Goal: Communication & Community: Share content

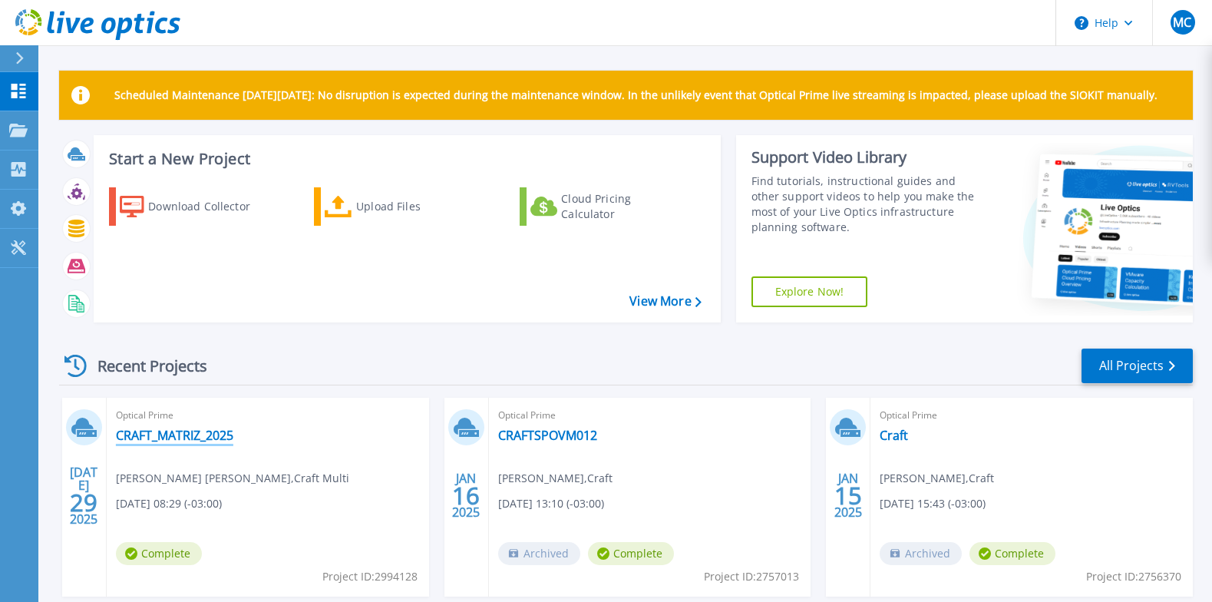
click at [212, 432] on link "CRAFT_MATRIZ_2025" at bounding box center [174, 435] width 117 height 15
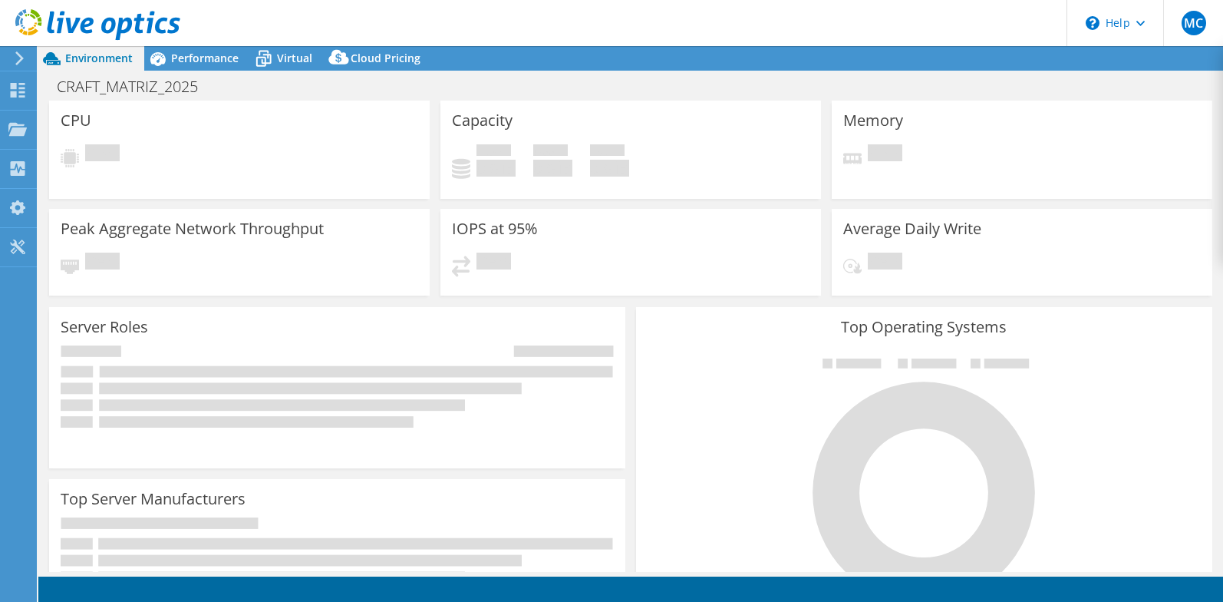
select select "USD"
select select "SouthAmerica"
select select "BRL"
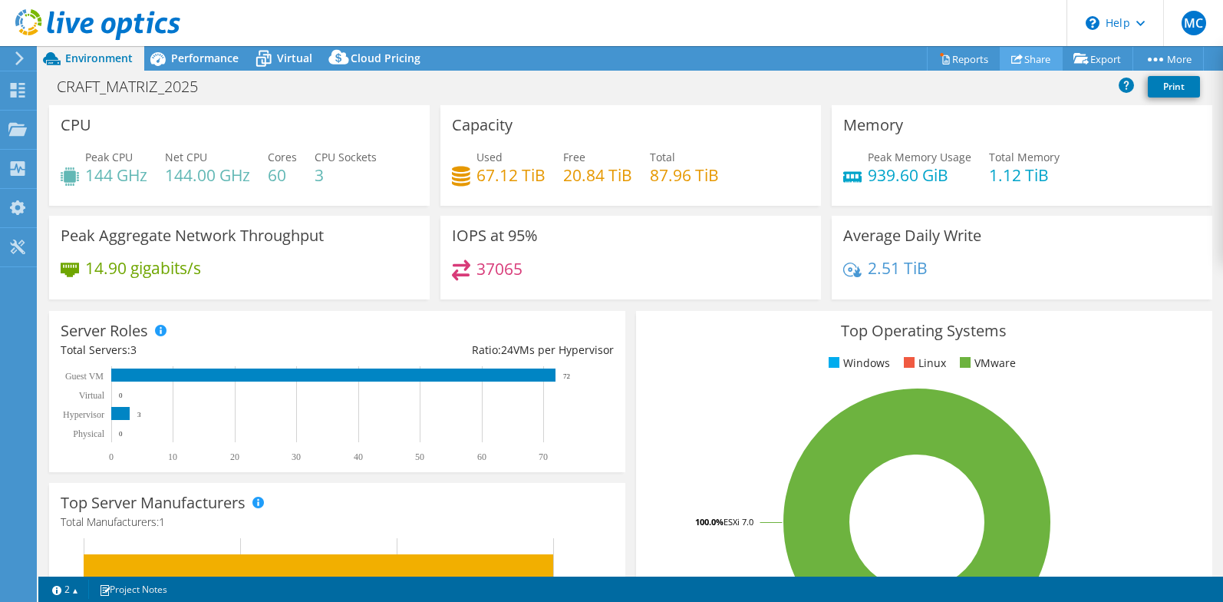
click at [1023, 58] on link "Share" at bounding box center [1031, 59] width 63 height 24
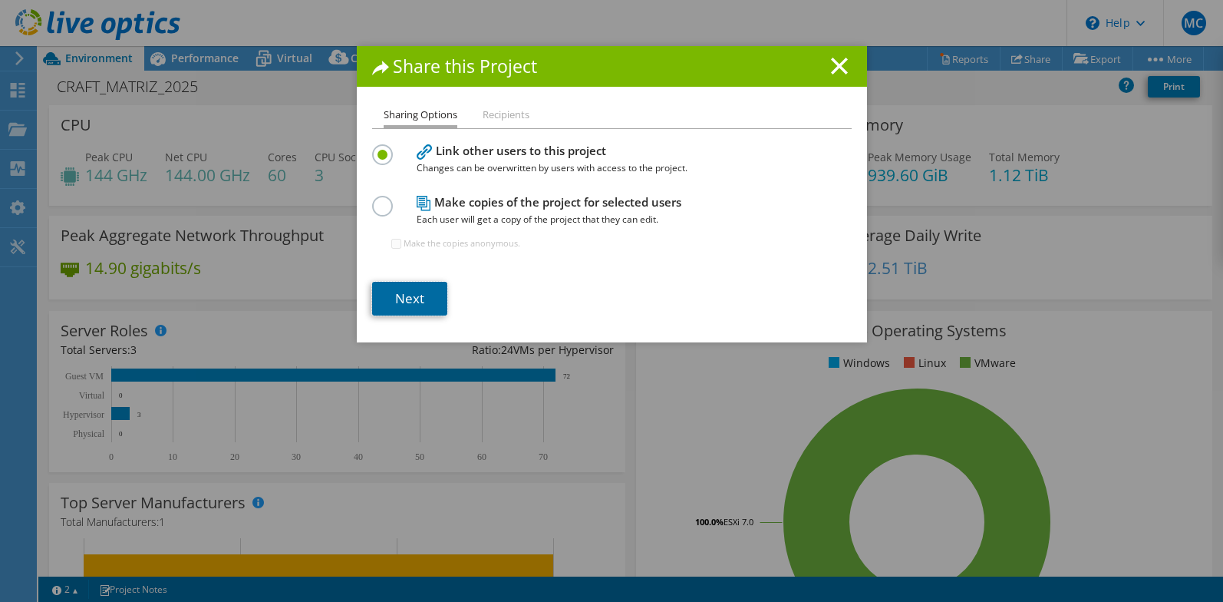
drag, startPoint x: 408, startPoint y: 304, endPoint x: 434, endPoint y: 301, distance: 26.3
click at [410, 304] on link "Next" at bounding box center [409, 299] width 75 height 34
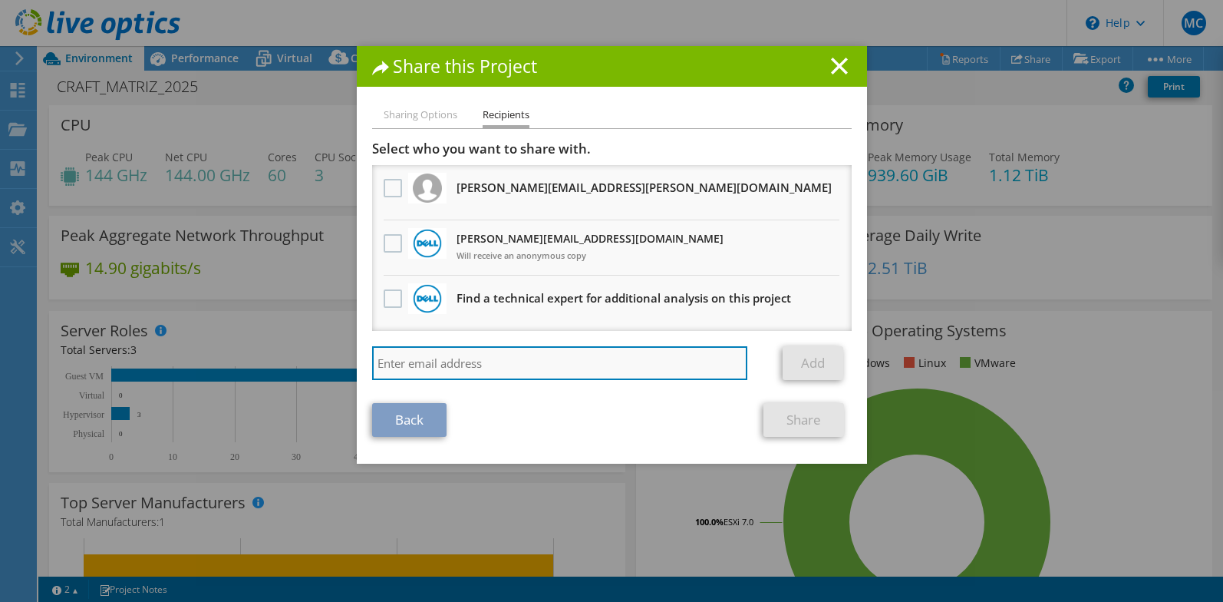
click at [477, 355] on input "search" at bounding box center [560, 363] width 376 height 34
paste input "[EMAIL_ADDRESS][DOMAIN_NAME]"
type input "[EMAIL_ADDRESS][DOMAIN_NAME]"
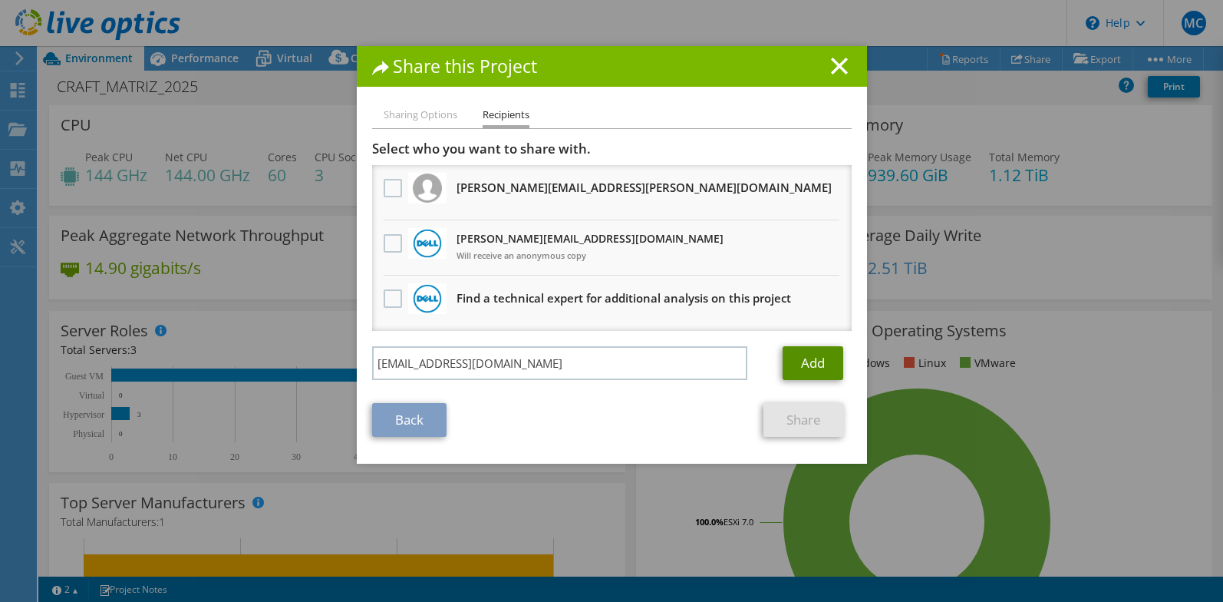
click at [824, 368] on link "Add" at bounding box center [813, 363] width 61 height 34
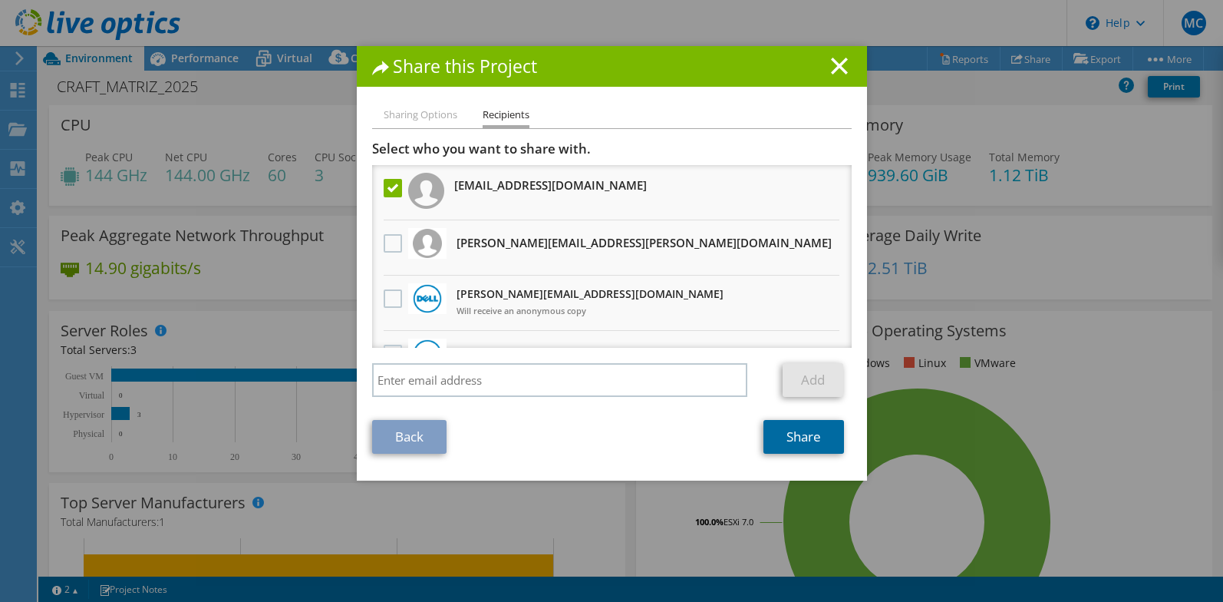
click at [810, 438] on link "Share" at bounding box center [804, 437] width 81 height 34
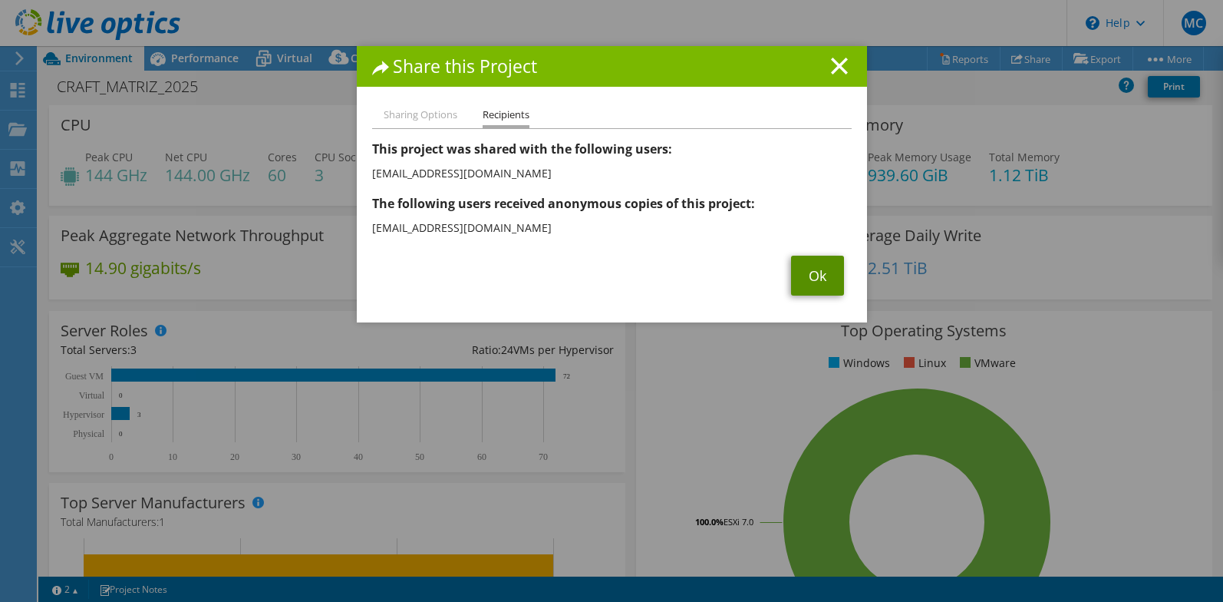
click at [802, 282] on link "Ok" at bounding box center [817, 276] width 53 height 40
